Goal: Transaction & Acquisition: Purchase product/service

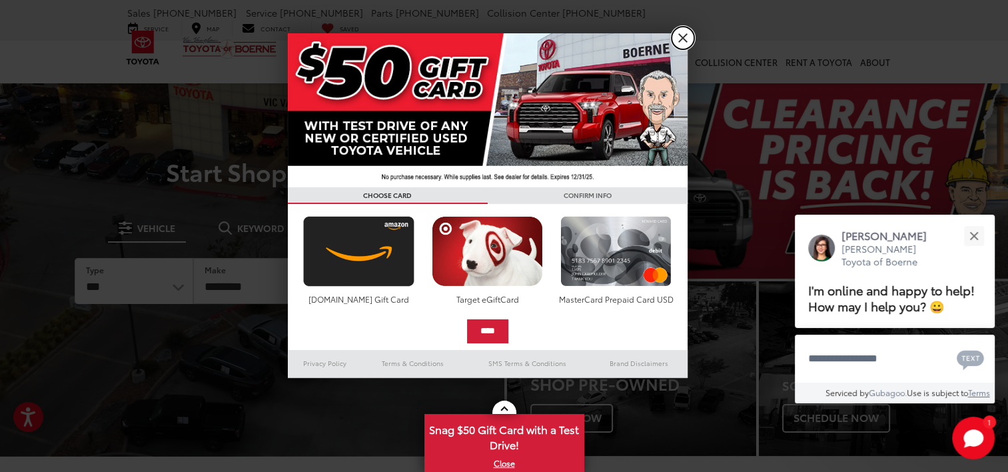
click at [682, 35] on link "X" at bounding box center [683, 38] width 23 height 23
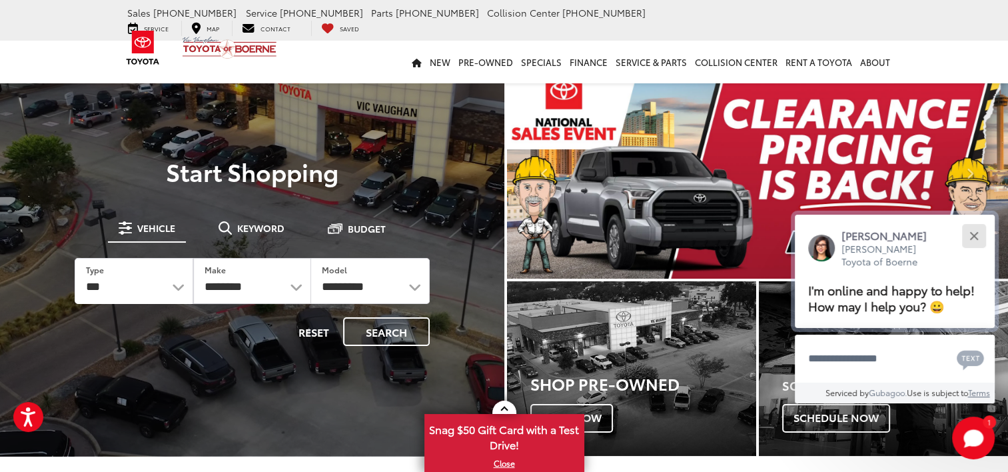
click at [976, 234] on button "Close" at bounding box center [973, 235] width 29 height 29
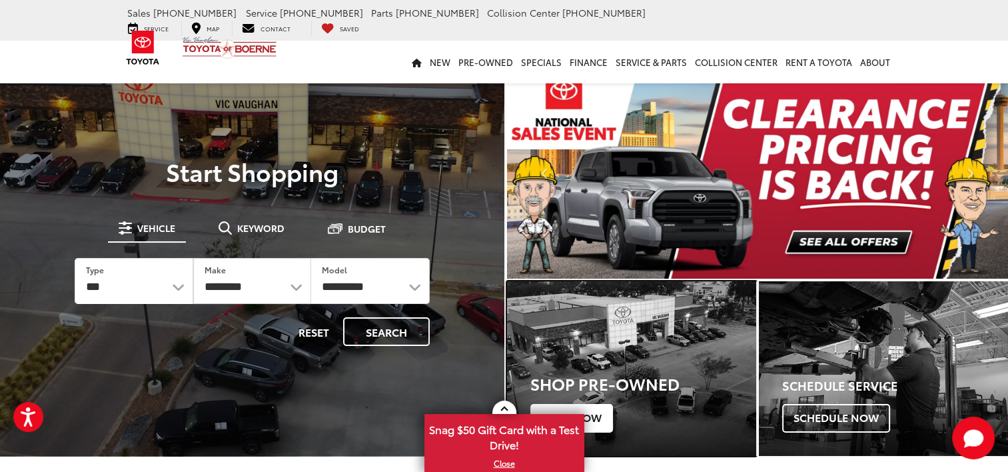
click at [682, 357] on div "Shop Pre-Owned Shop Now" at bounding box center [631, 398] width 249 height 115
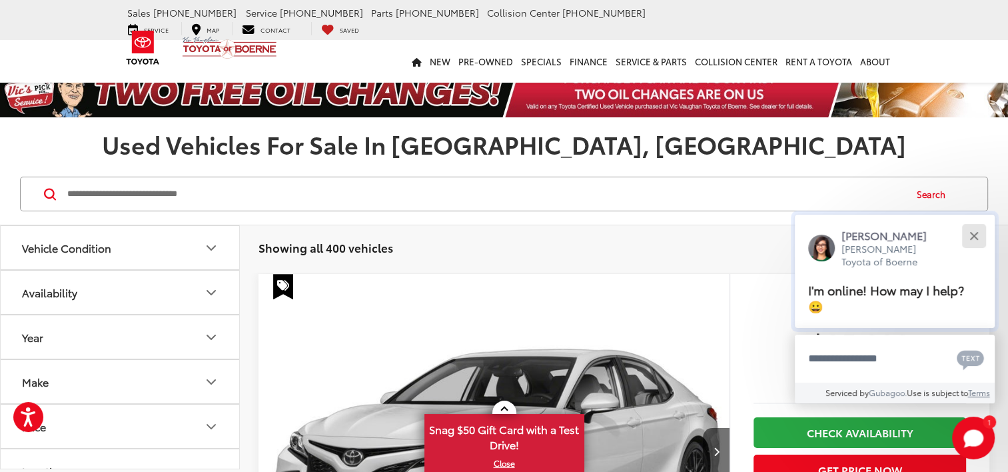
click at [982, 233] on button "Close" at bounding box center [973, 235] width 29 height 29
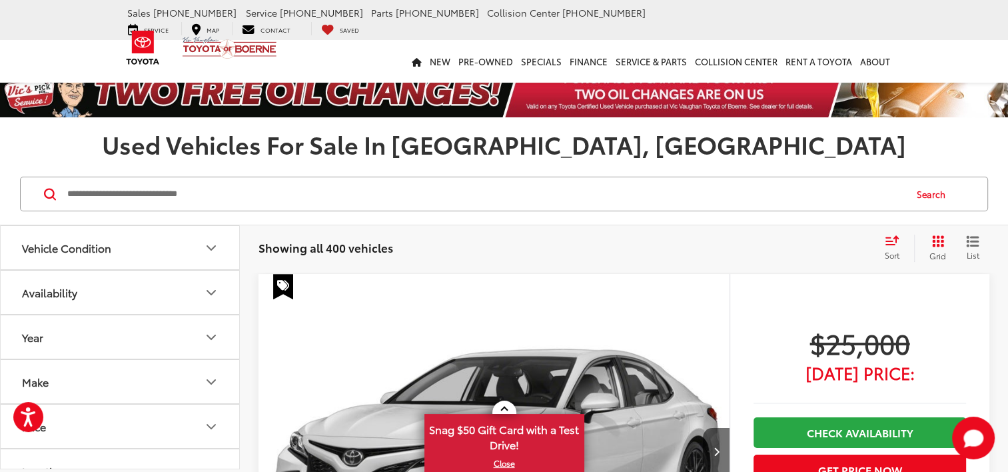
click at [215, 385] on icon "Make" at bounding box center [211, 382] width 16 height 16
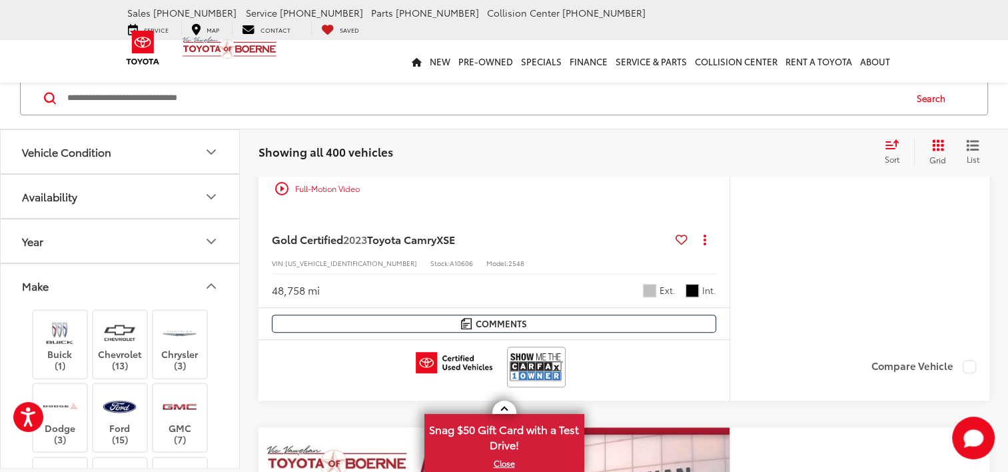
click at [206, 292] on icon "Make" at bounding box center [211, 286] width 16 height 16
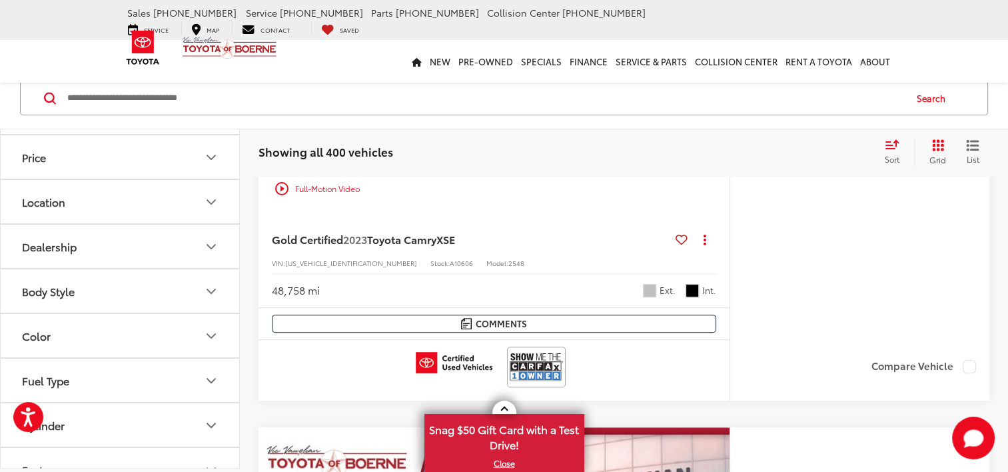
scroll to position [181, 0]
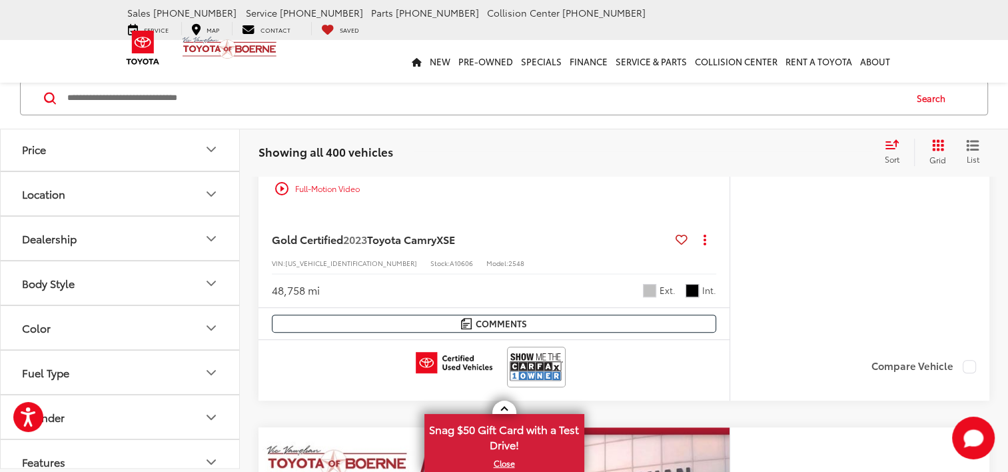
click at [210, 244] on button "Dealership" at bounding box center [121, 238] width 240 height 43
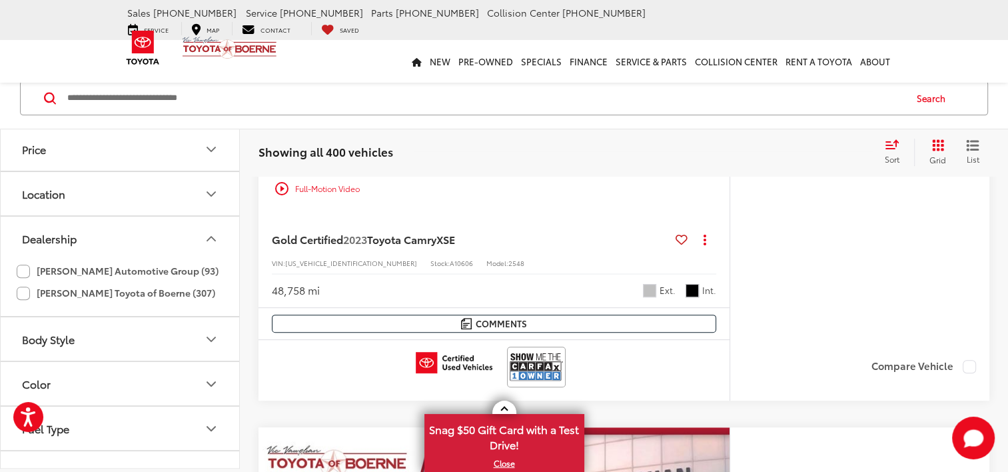
click at [210, 244] on button "Dealership" at bounding box center [121, 238] width 240 height 43
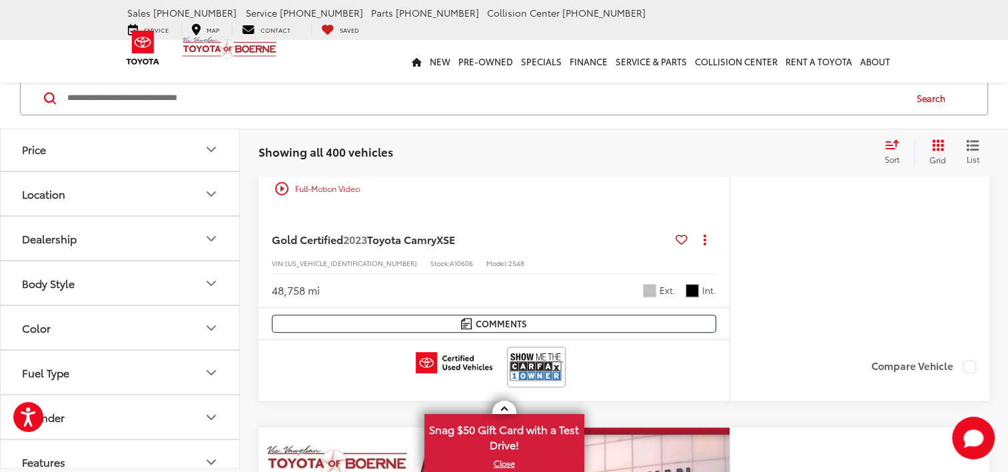
click at [212, 280] on icon "Body Style" at bounding box center [211, 283] width 16 height 16
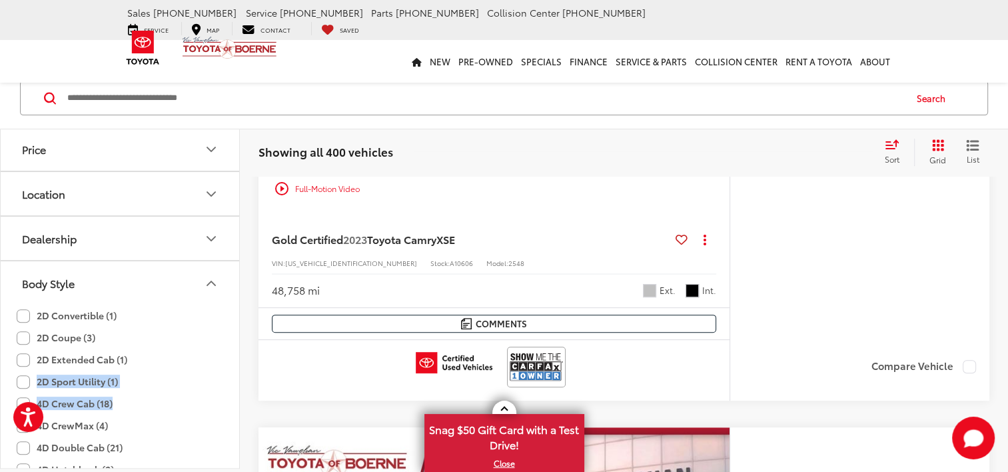
drag, startPoint x: 219, startPoint y: 365, endPoint x: 227, endPoint y: 410, distance: 45.2
click at [74, 404] on label "4D Crew Cab (18)" at bounding box center [65, 403] width 96 height 22
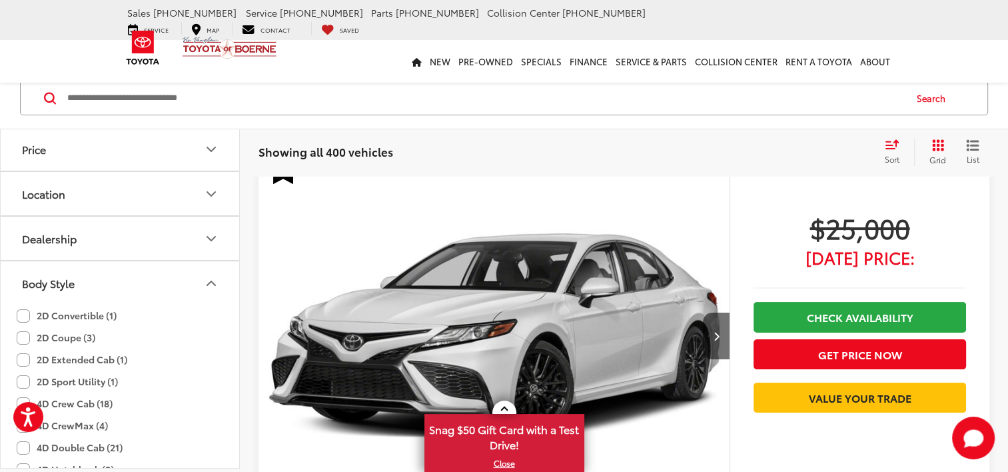
scroll to position [95, 0]
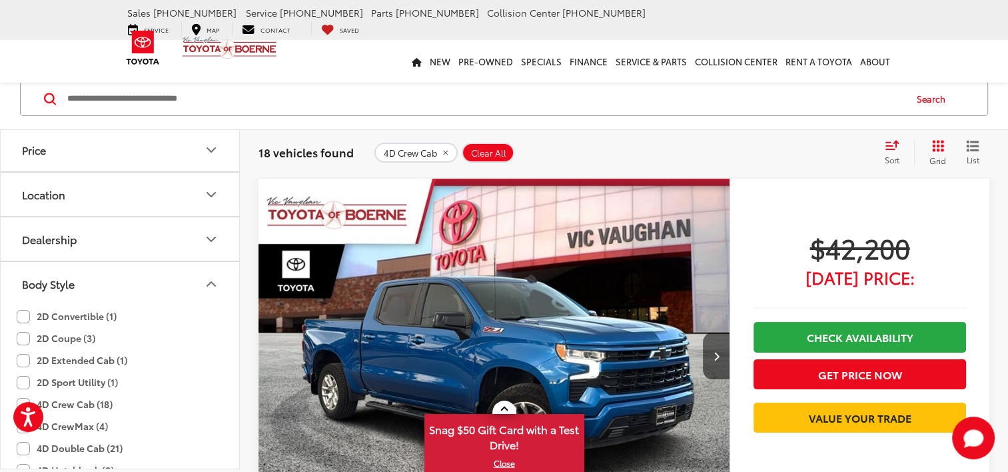
click at [195, 284] on button "Body Style" at bounding box center [121, 283] width 240 height 43
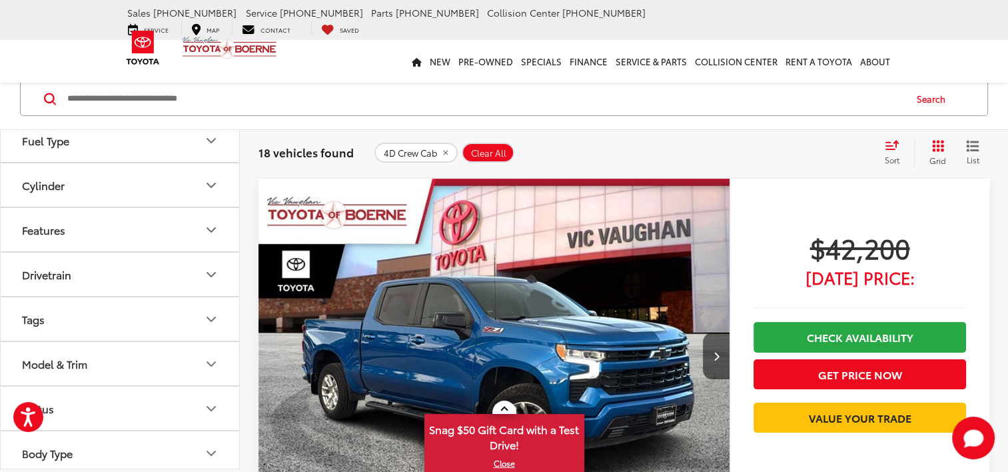
scroll to position [416, 0]
click at [192, 267] on button "Drivetrain" at bounding box center [121, 272] width 240 height 43
click at [19, 300] on label "4WD (12)" at bounding box center [47, 305] width 60 height 22
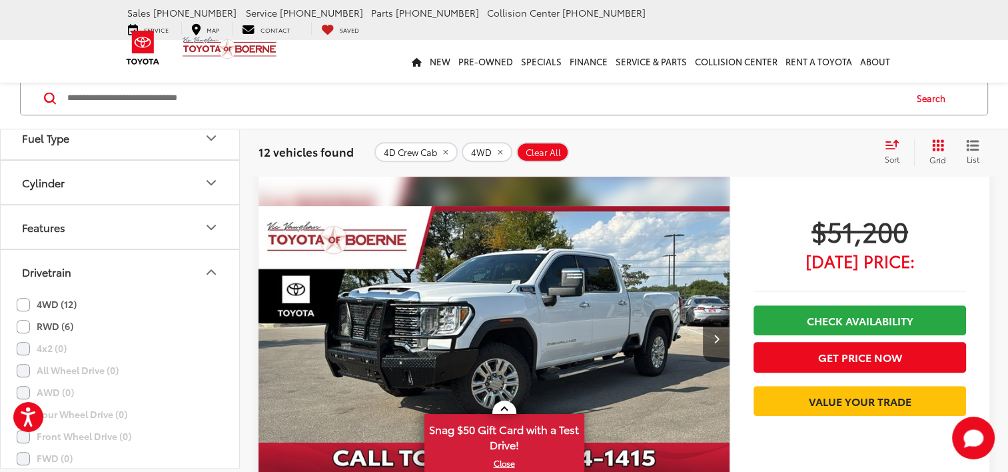
scroll to position [739, 0]
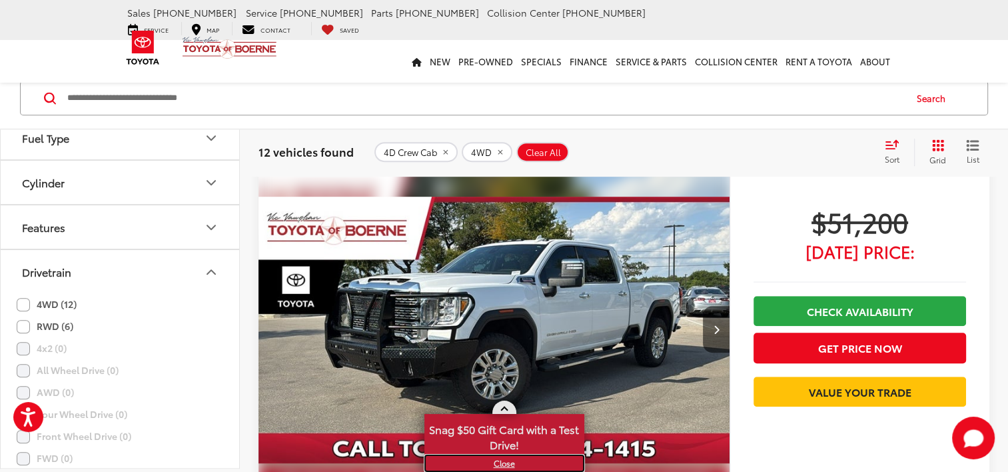
click at [510, 461] on link "X" at bounding box center [504, 463] width 157 height 15
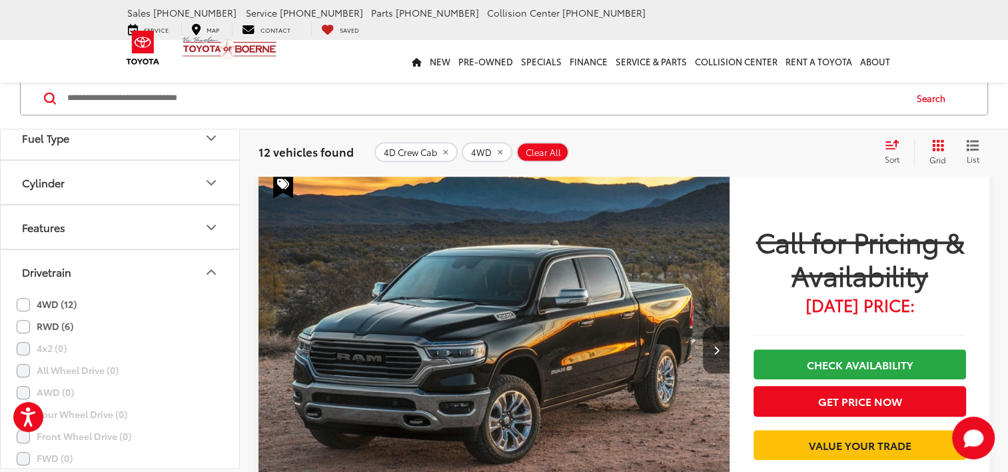
scroll to position [6199, 0]
